Goal: Transaction & Acquisition: Purchase product/service

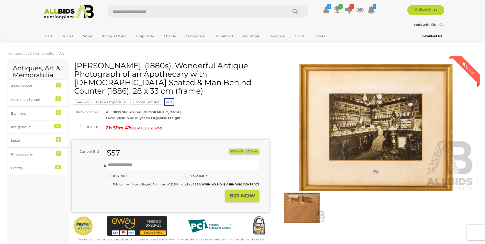
click at [354, 137] on img at bounding box center [376, 128] width 198 height 128
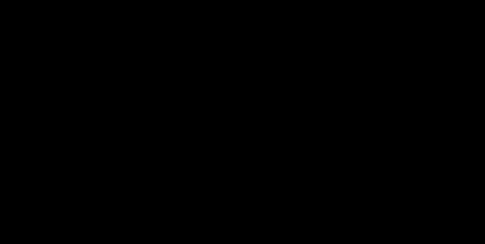
click at [354, 137] on picture at bounding box center [242, 108] width 485 height 192
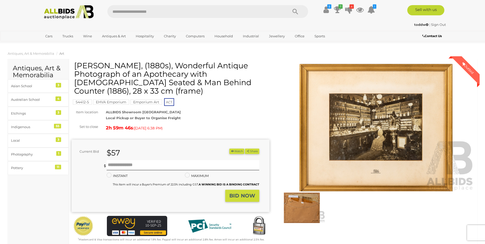
click at [350, 136] on img at bounding box center [376, 128] width 198 height 128
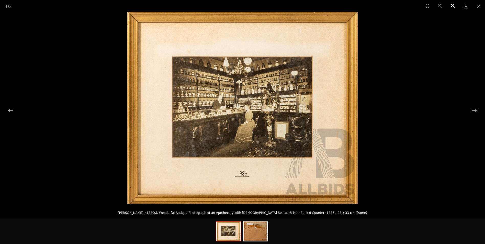
click at [452, 4] on button "Zoom in" at bounding box center [453, 6] width 13 height 12
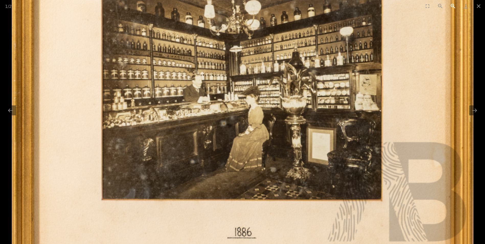
click at [452, 4] on button "Zoom in" at bounding box center [453, 6] width 13 height 12
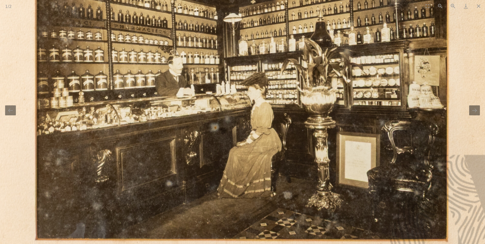
scroll to position [26, 0]
click at [440, 7] on button "Zoom out" at bounding box center [440, 6] width 13 height 12
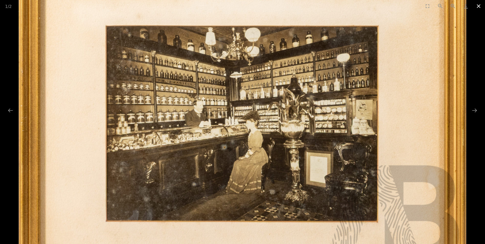
click at [480, 6] on button "Close gallery" at bounding box center [478, 6] width 13 height 12
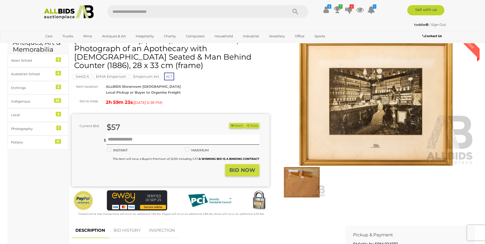
scroll to position [0, 0]
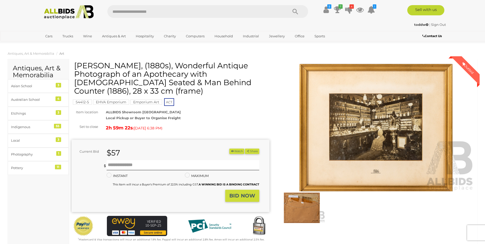
click at [301, 211] on img at bounding box center [301, 207] width 47 height 30
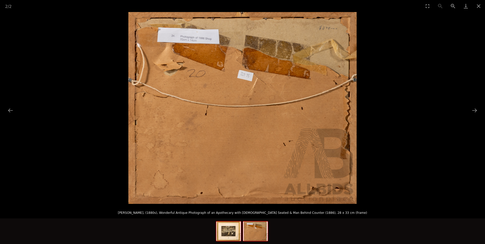
click at [228, 238] on img at bounding box center [228, 230] width 25 height 19
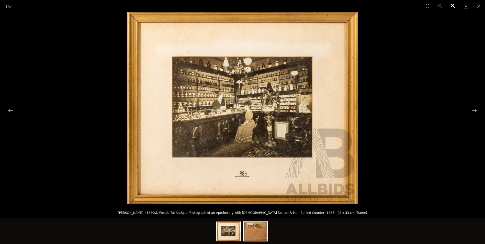
click at [452, 5] on button "Zoom in" at bounding box center [453, 6] width 13 height 12
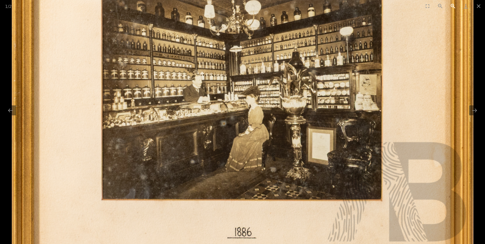
click at [452, 5] on button "Zoom in" at bounding box center [453, 6] width 13 height 12
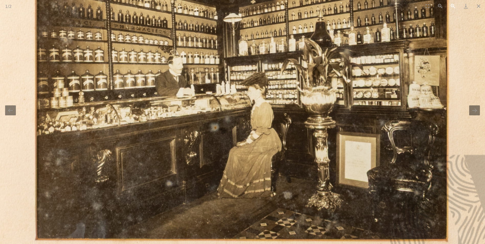
click at [452, 5] on button "Zoom in" at bounding box center [453, 6] width 13 height 12
click at [480, 6] on button "Close gallery" at bounding box center [478, 6] width 13 height 12
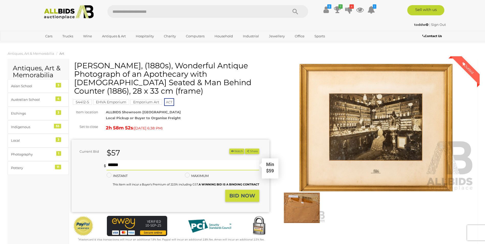
click at [118, 160] on input "text" at bounding box center [183, 165] width 152 height 10
type input "**"
click at [242, 195] on div "Current Bid $57 (Min $59) $57 Share **" at bounding box center [171, 176] width 198 height 72
click at [243, 190] on button "BID NOW" at bounding box center [242, 196] width 34 height 12
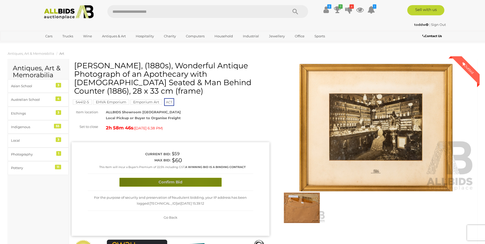
click at [201, 178] on button "Confirm Bid" at bounding box center [170, 182] width 102 height 9
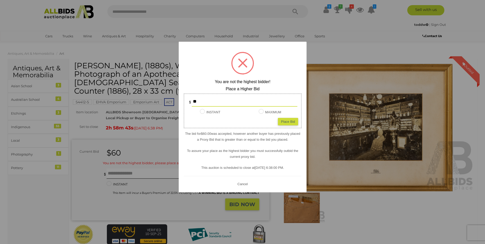
drag, startPoint x: 206, startPoint y: 100, endPoint x: 192, endPoint y: 101, distance: 13.3
click at [192, 101] on input "**" at bounding box center [245, 101] width 106 height 10
type input "**"
click at [282, 123] on div "Place Bid" at bounding box center [288, 121] width 20 height 7
type input "**"
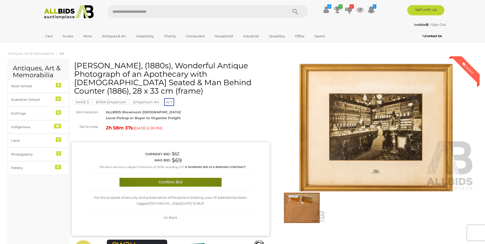
click at [176, 178] on button "Confirm Bid" at bounding box center [170, 182] width 102 height 9
